Goal: Use online tool/utility: Utilize a website feature to perform a specific function

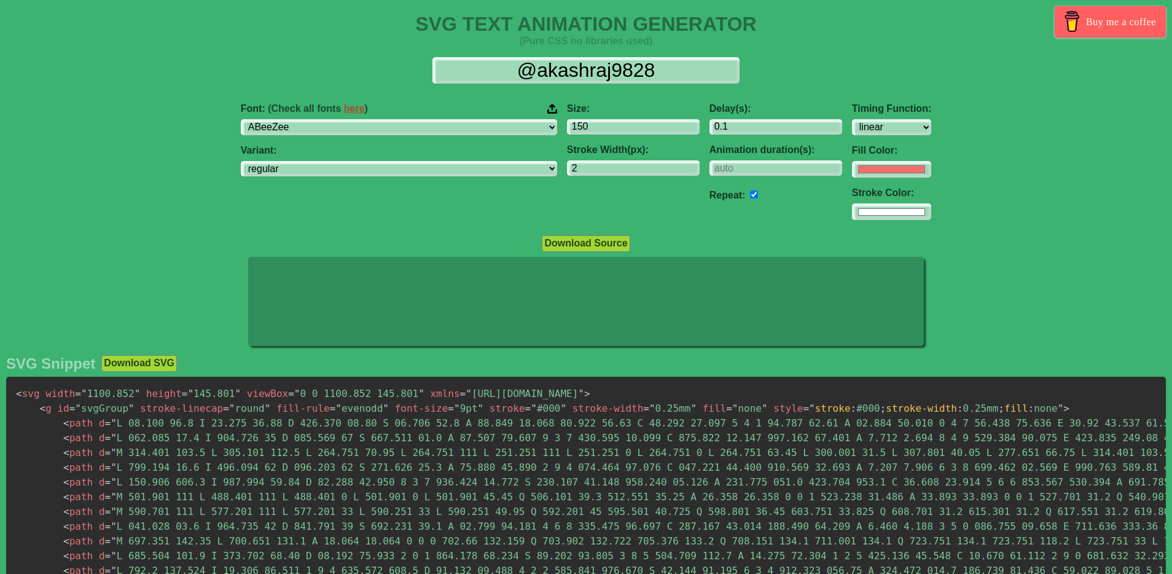
select select "linear"
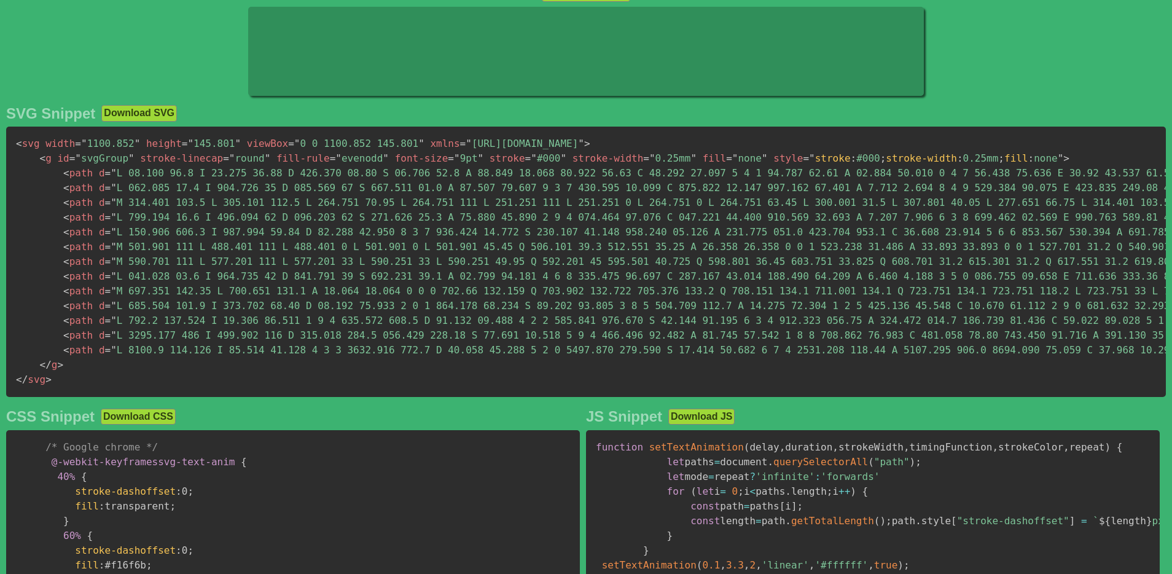
scroll to position [253, 0]
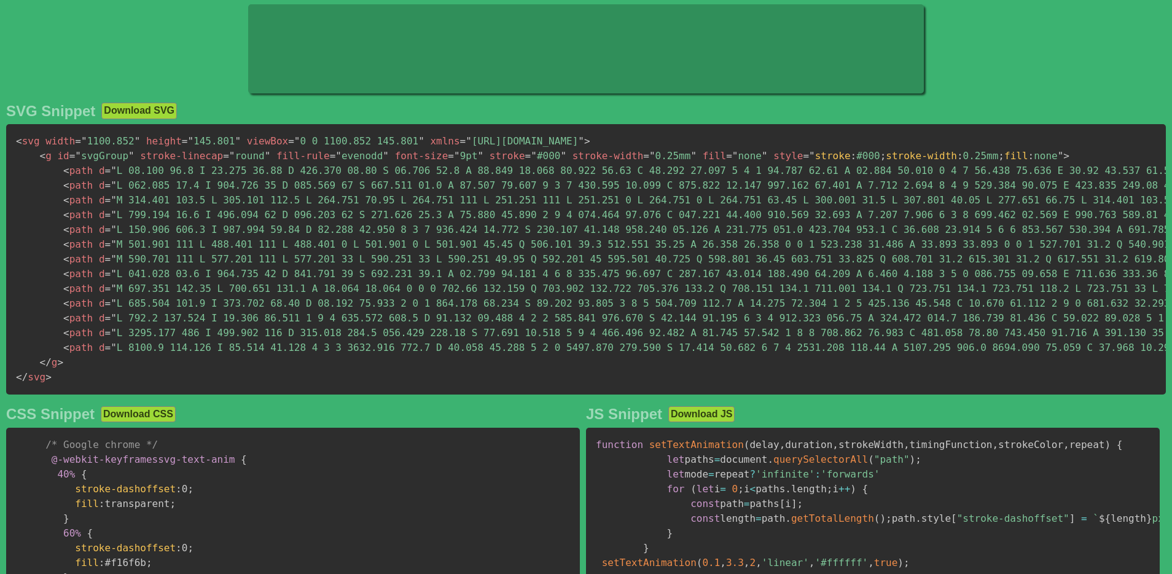
click at [96, 361] on pre "< svg width = " 1100.852 " height = " 145.801 " viewBox = " 0 0 1100.852 145.80…" at bounding box center [586, 259] width 1160 height 270
click at [55, 365] on span "</ g" at bounding box center [49, 362] width 18 height 12
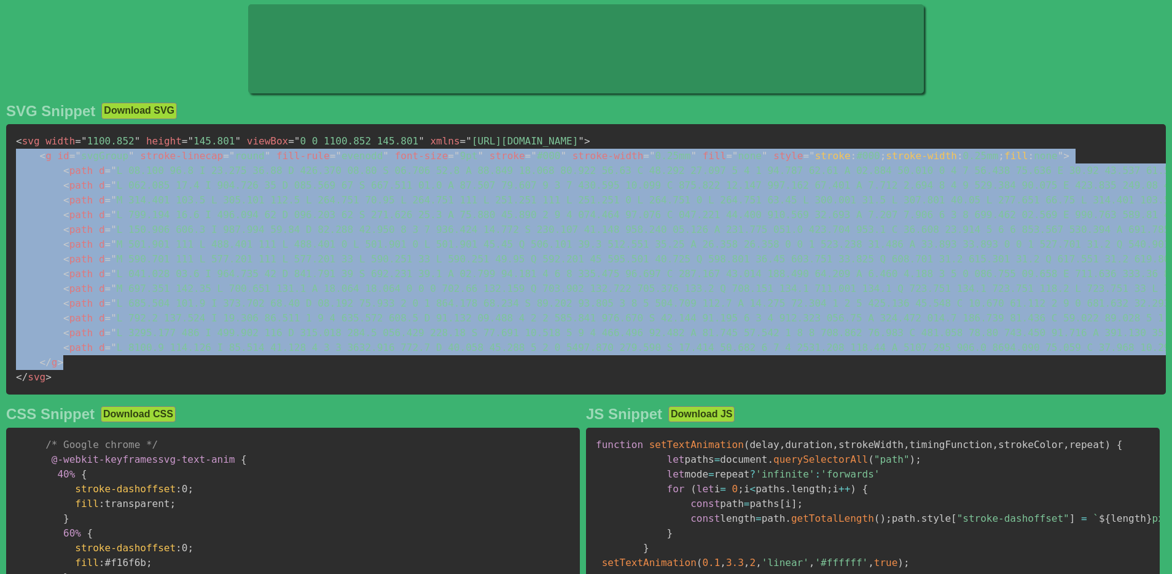
drag, startPoint x: 84, startPoint y: 365, endPoint x: 19, endPoint y: 160, distance: 215.3
click at [19, 160] on pre "< svg width = " 1100.852 " height = " 145.801 " viewBox = " 0 0 1100.852 145.80…" at bounding box center [586, 259] width 1160 height 270
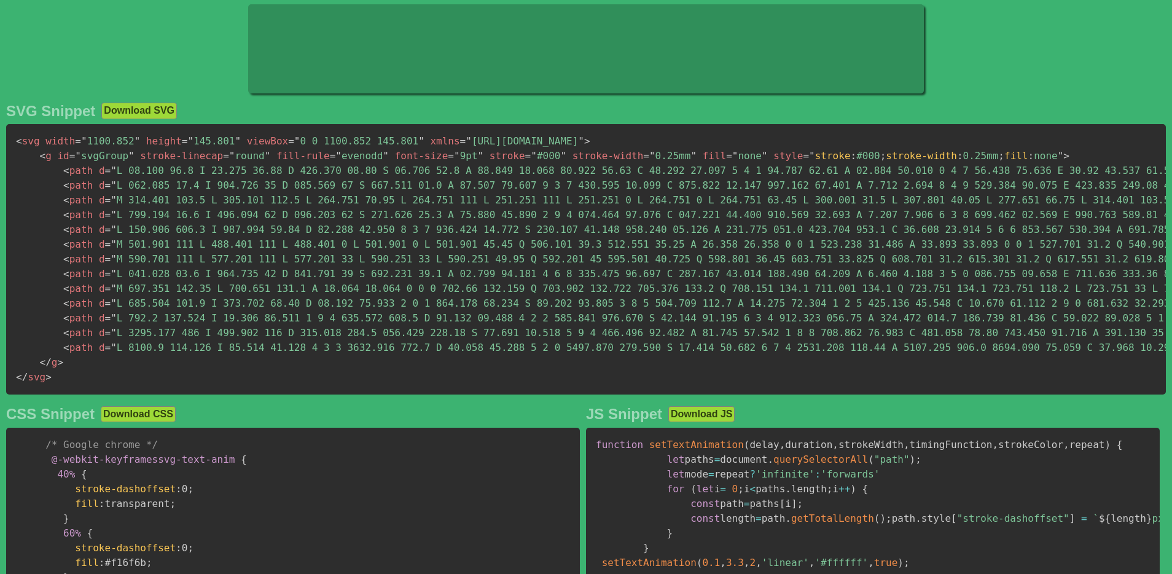
click at [108, 268] on span "=" at bounding box center [108, 274] width 6 height 12
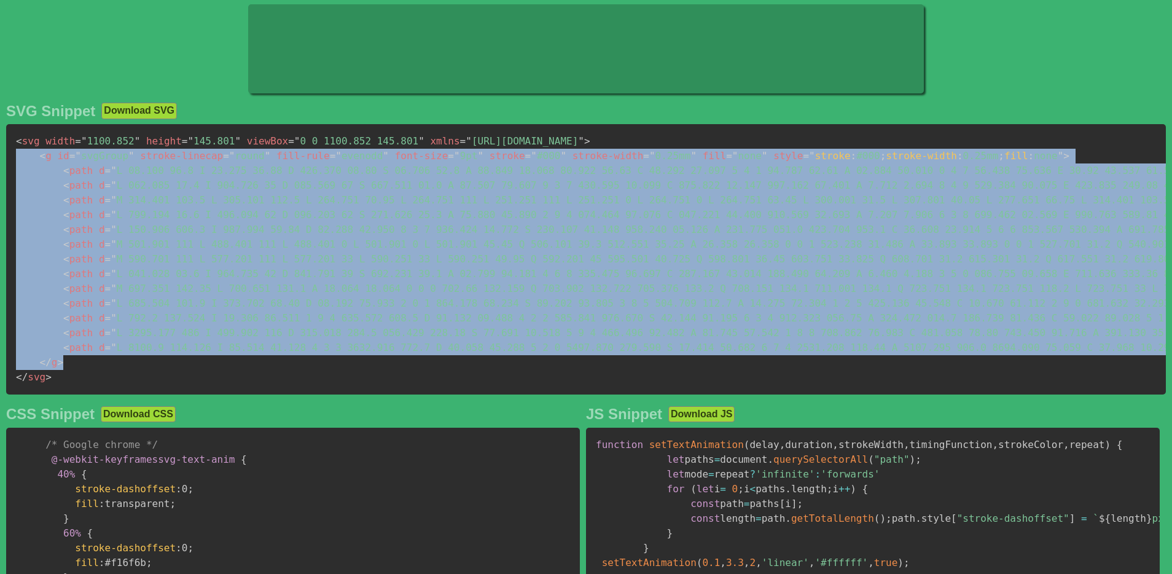
drag, startPoint x: 71, startPoint y: 363, endPoint x: 18, endPoint y: 159, distance: 210.7
click at [18, 159] on pre "< svg width = " 1100.852 " height = " 145.801 " viewBox = " 0 0 1100.852 145.80…" at bounding box center [586, 259] width 1160 height 270
click at [74, 196] on span "< path" at bounding box center [77, 200] width 29 height 12
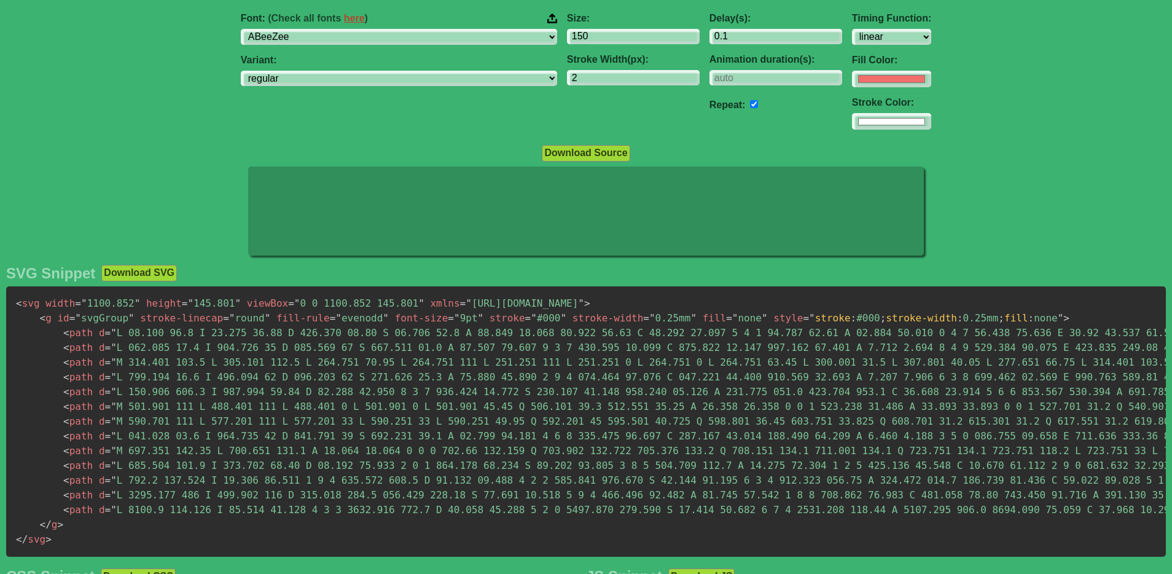
scroll to position [143, 0]
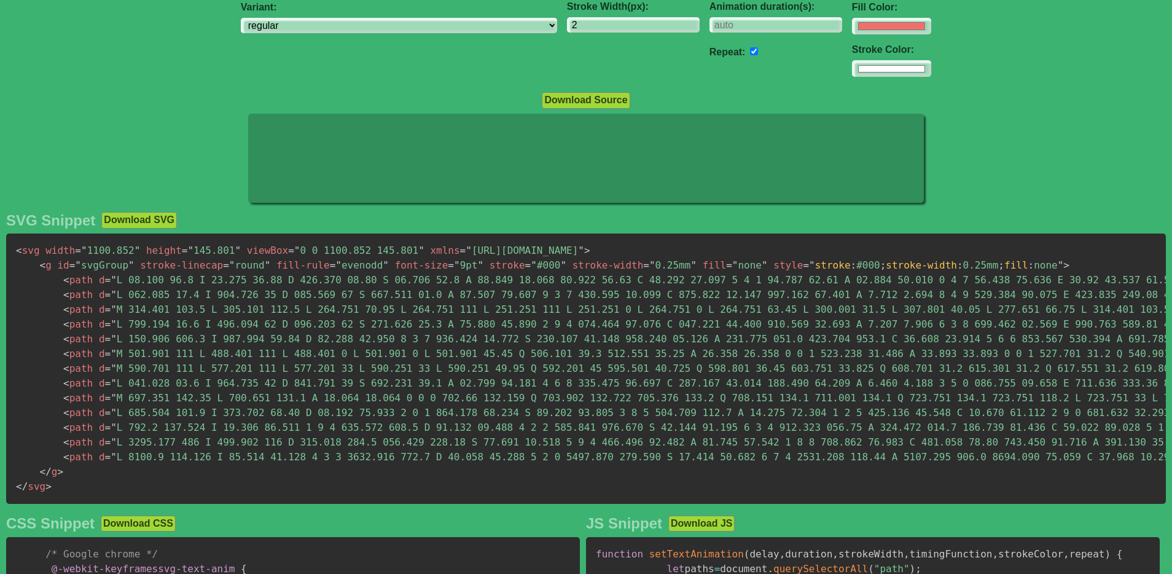
click at [586, 304] on span "= " M 314.401 103.5 L 305.101 112.5 L 264.751 70.95 L 264.751 111 L 251.251 111…" at bounding box center [646, 310] width 1083 height 12
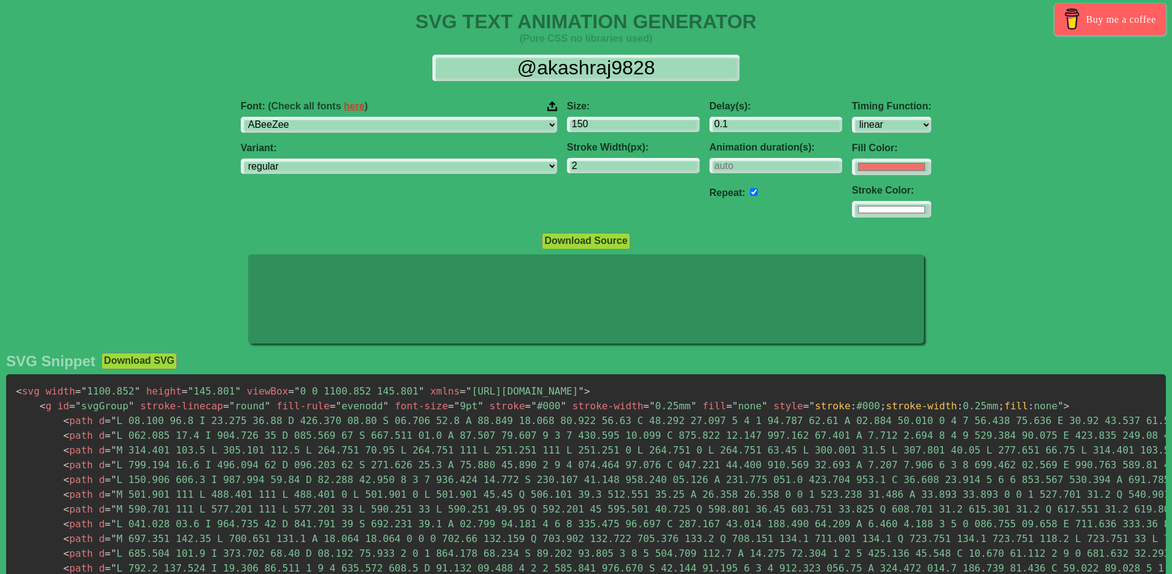
scroll to position [0, 0]
